Goal: Task Accomplishment & Management: Manage account settings

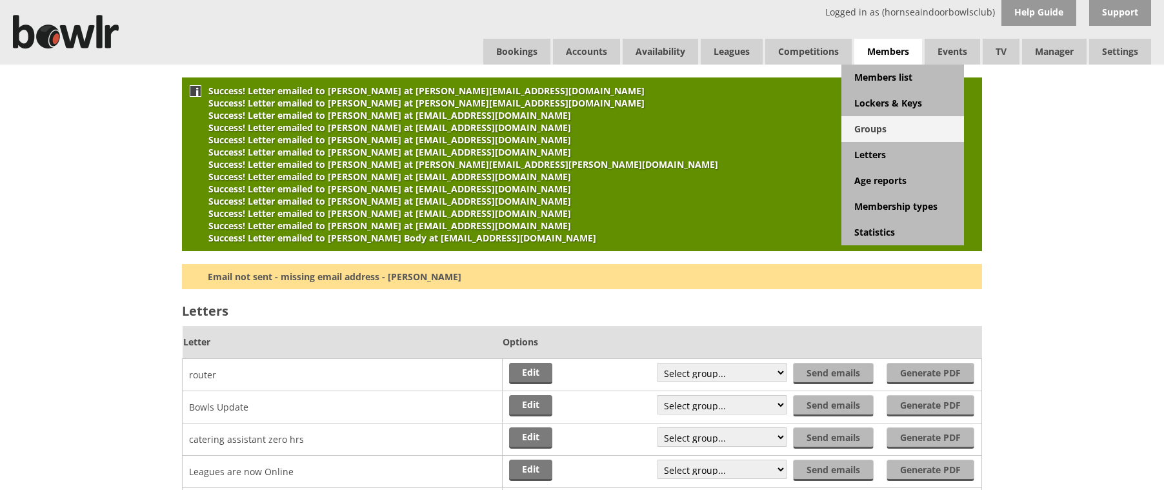
click at [880, 134] on link "Groups" at bounding box center [903, 129] width 123 height 26
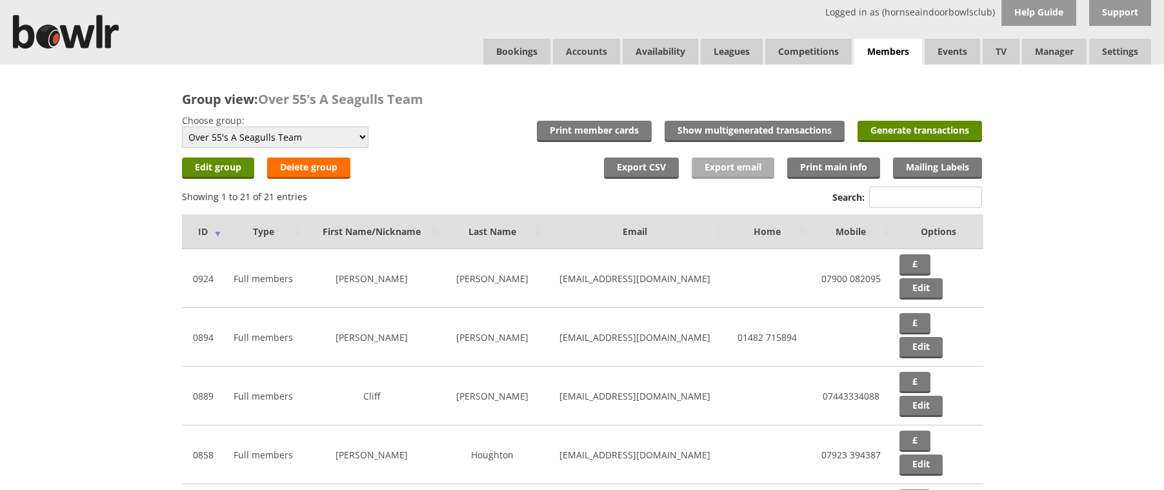
click at [718, 169] on link "Export email" at bounding box center [733, 167] width 83 height 21
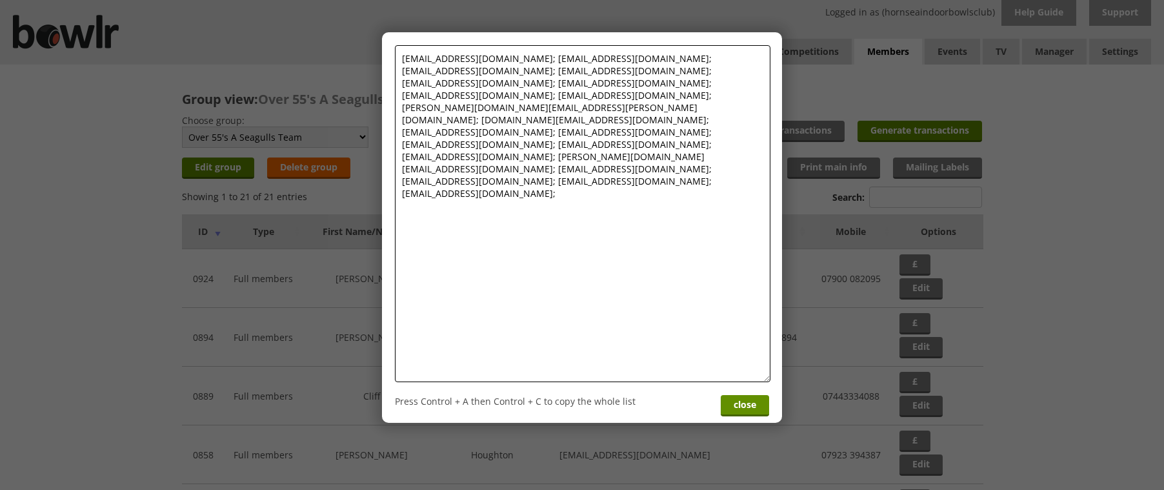
drag, startPoint x: 673, startPoint y: 157, endPoint x: 389, endPoint y: 60, distance: 299.7
click at [389, 60] on div "cyholmes55@gmail.com; craigmstansfield@gmail.com; davidhoughton623@gmail.com; g…" at bounding box center [582, 220] width 387 height 363
click at [751, 400] on link "close" at bounding box center [745, 405] width 48 height 21
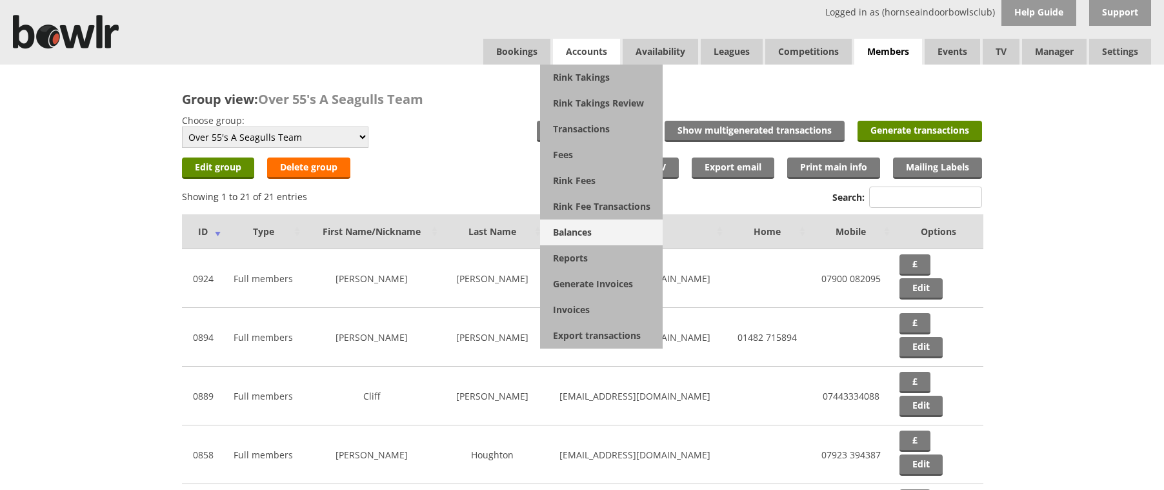
click at [583, 230] on link "Balances" at bounding box center [601, 232] width 123 height 26
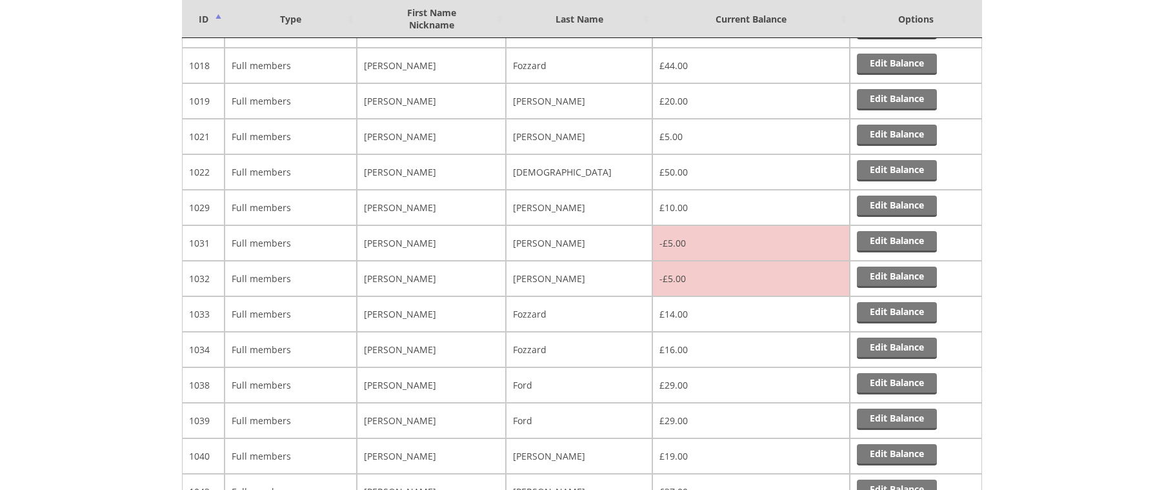
scroll to position [8606, 0]
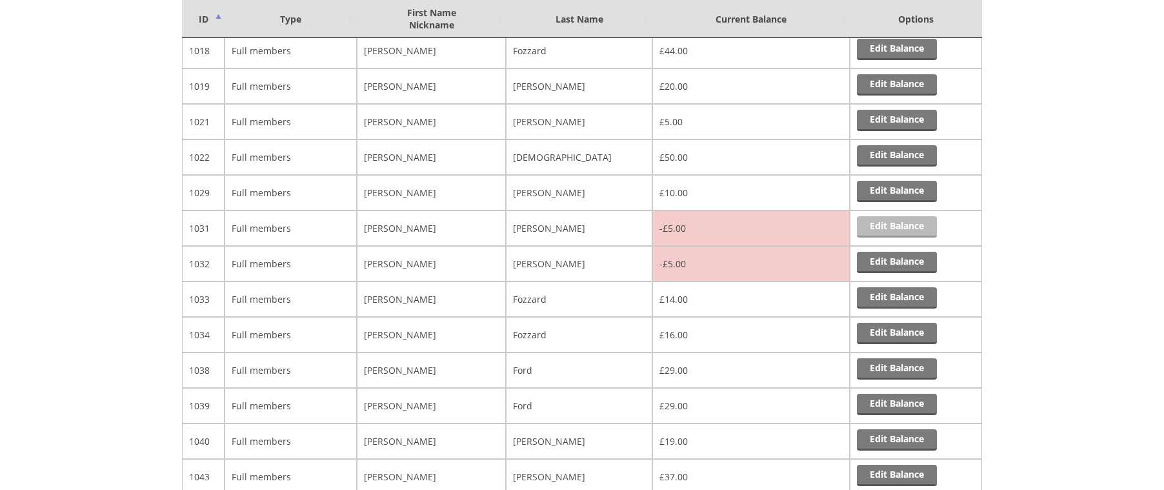
click at [917, 226] on link "Edit Balance" at bounding box center [897, 226] width 80 height 21
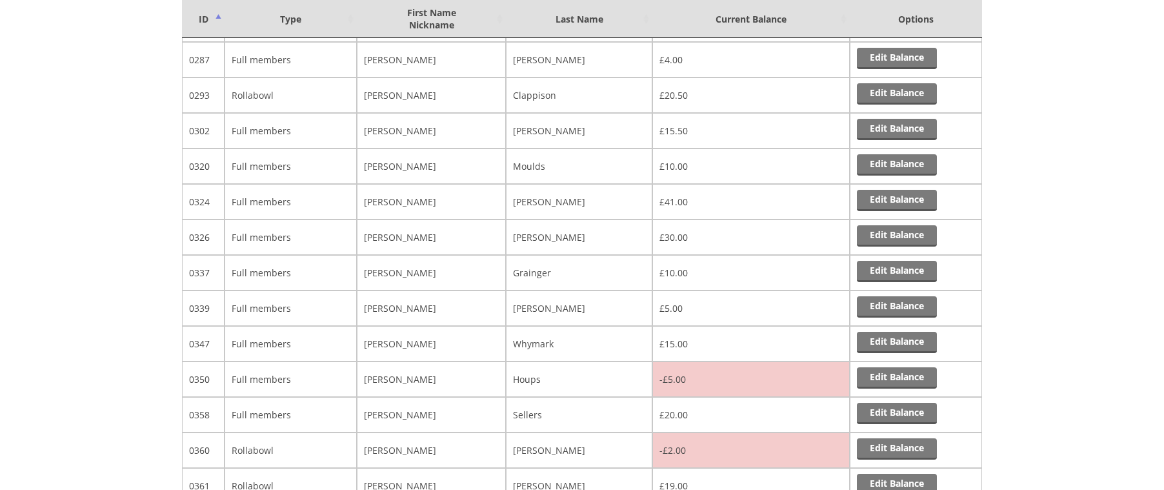
scroll to position [2435, 0]
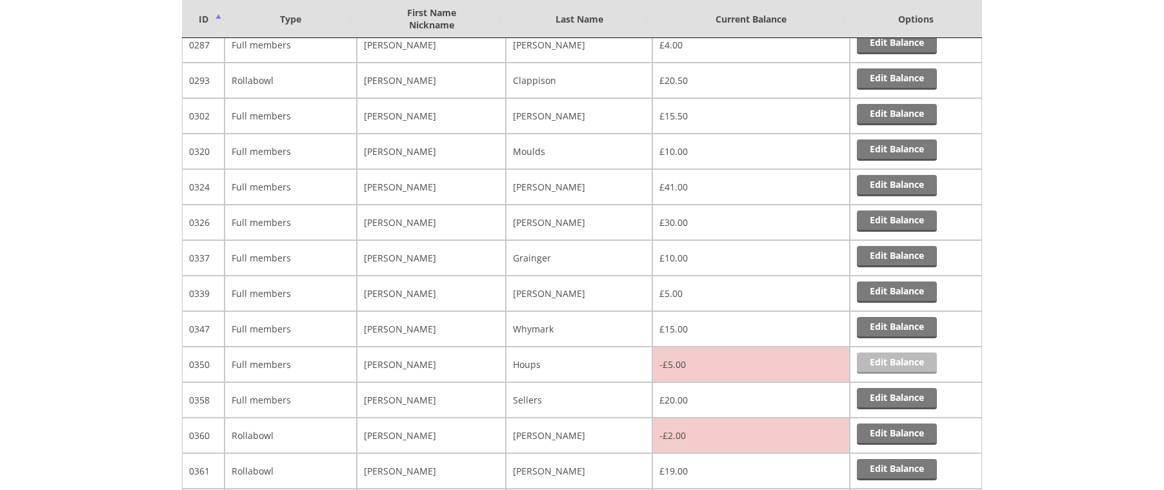
click at [897, 357] on link "Edit Balance" at bounding box center [897, 362] width 80 height 21
